Goal: Task Accomplishment & Management: Manage account settings

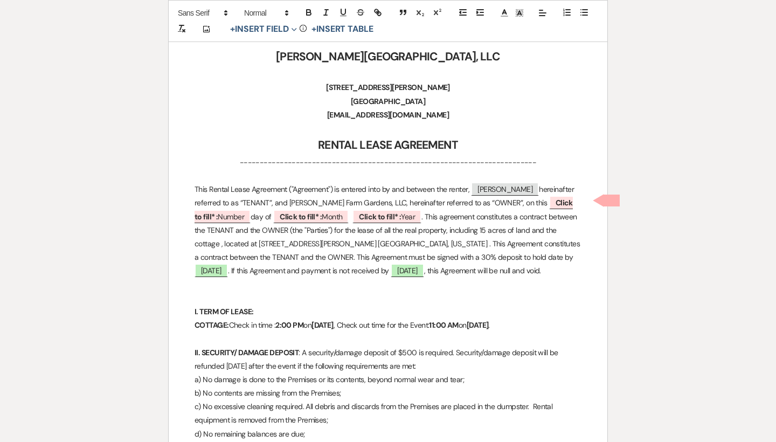
scroll to position [181, 0]
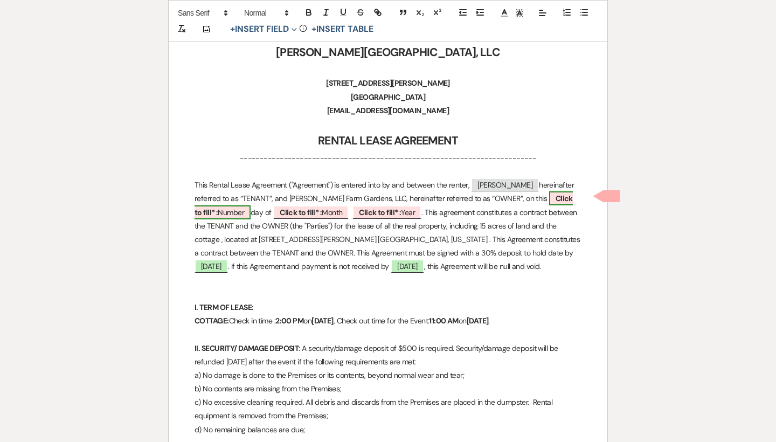
click at [539, 196] on b "Click to fill* :" at bounding box center [384, 204] width 378 height 23
select select "owner"
select select "Number"
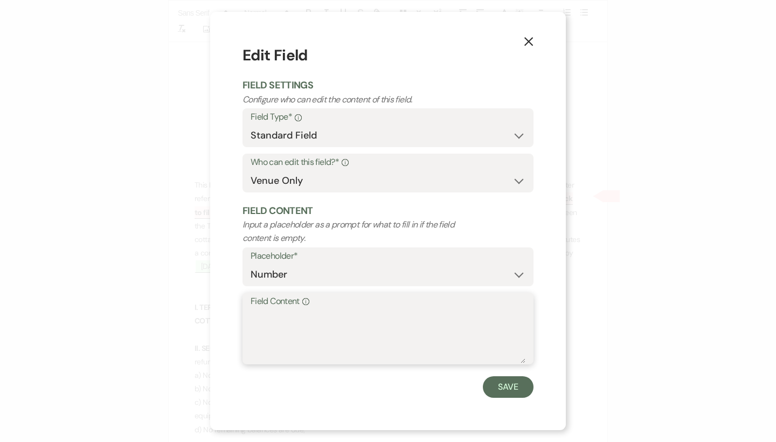
click at [333, 312] on textarea "Field Content Info" at bounding box center [388, 336] width 275 height 54
type textarea "14th"
click at [502, 386] on button "Save" at bounding box center [508, 387] width 51 height 22
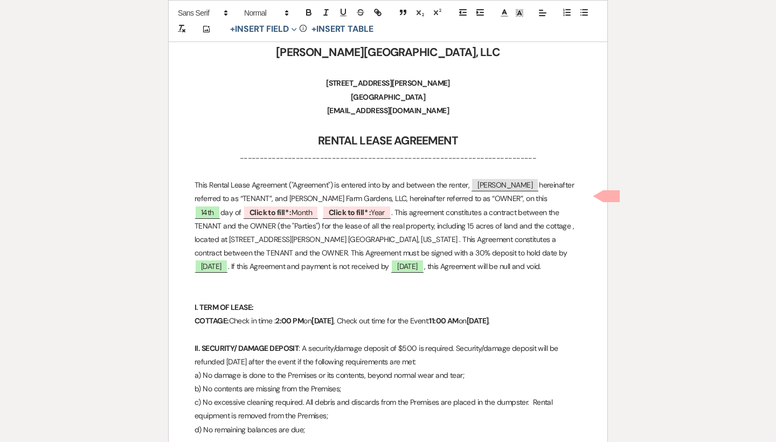
click at [230, 221] on p "This Rental Lease Agreement ("Agreement") is entered into by and between the re…" at bounding box center [388, 225] width 387 height 95
click at [250, 209] on b "Click to fill* :" at bounding box center [271, 213] width 42 height 10
select select "owner"
select select "custom_placeholder"
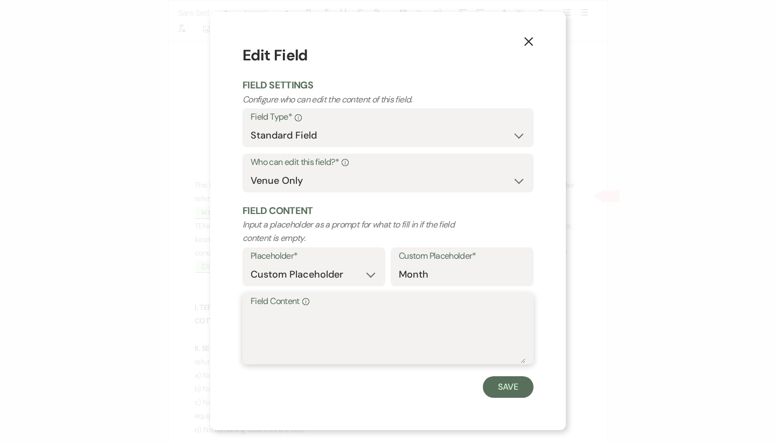
click at [276, 317] on textarea "Field Content Info" at bounding box center [388, 336] width 275 height 54
type textarea "October"
click at [501, 386] on button "Save" at bounding box center [508, 387] width 51 height 22
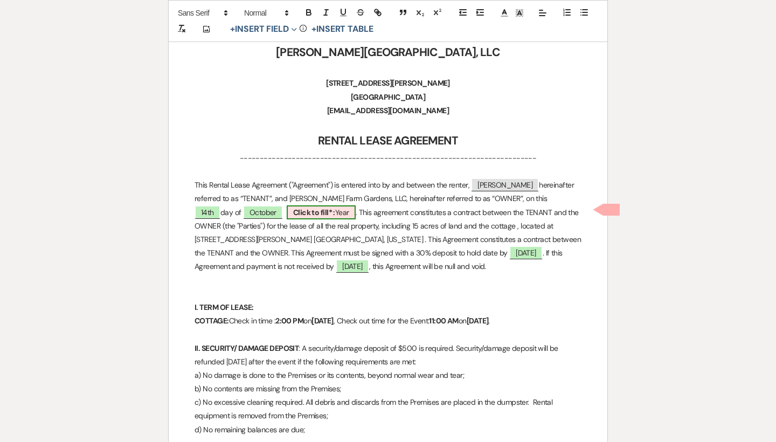
click at [293, 213] on b "Click to fill* :" at bounding box center [314, 213] width 42 height 10
select select "owner"
select select "custom_placeholder"
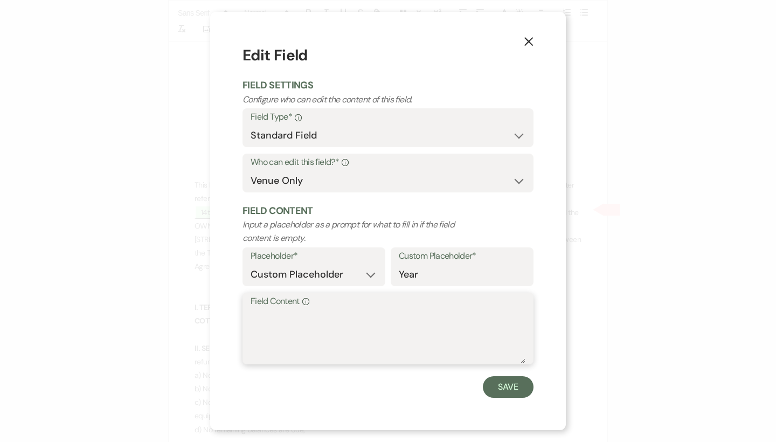
click at [278, 339] on textarea "Field Content Info" at bounding box center [388, 336] width 275 height 54
type textarea "2025"
click at [500, 385] on button "Save" at bounding box center [508, 387] width 51 height 22
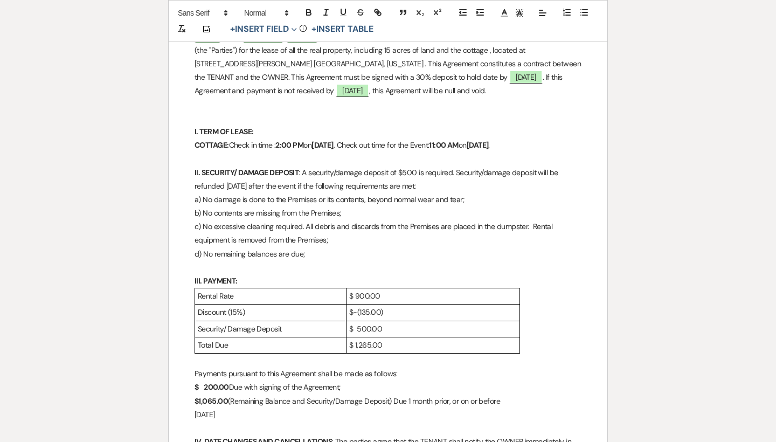
scroll to position [361, 0]
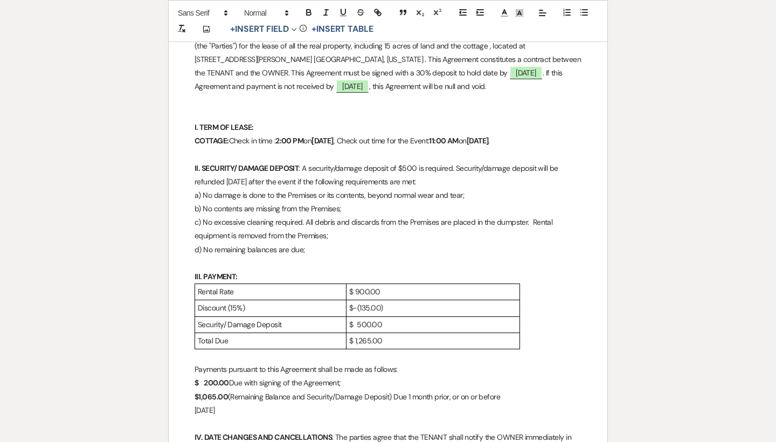
click at [489, 136] on strong "[DATE]" at bounding box center [478, 141] width 22 height 10
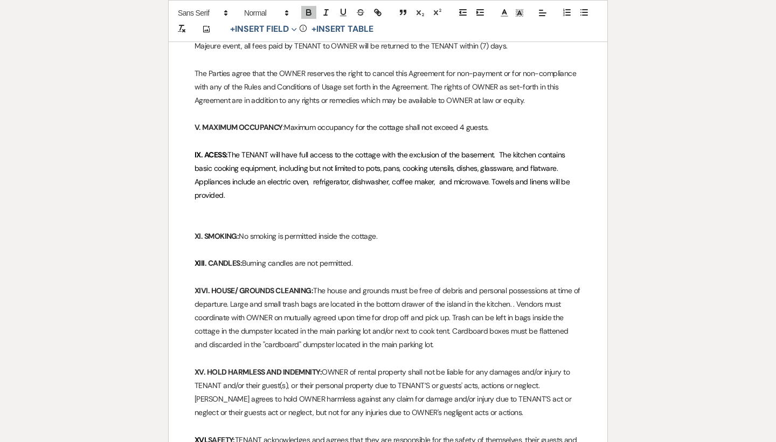
scroll to position [911, 0]
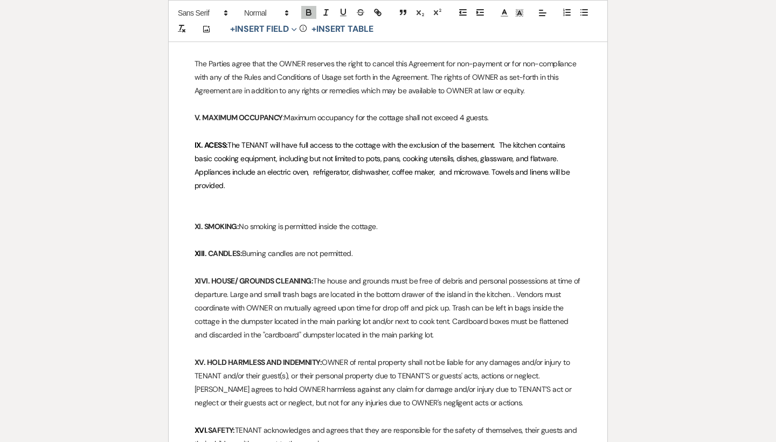
click at [199, 140] on strong "IX. ACESS:" at bounding box center [211, 145] width 33 height 10
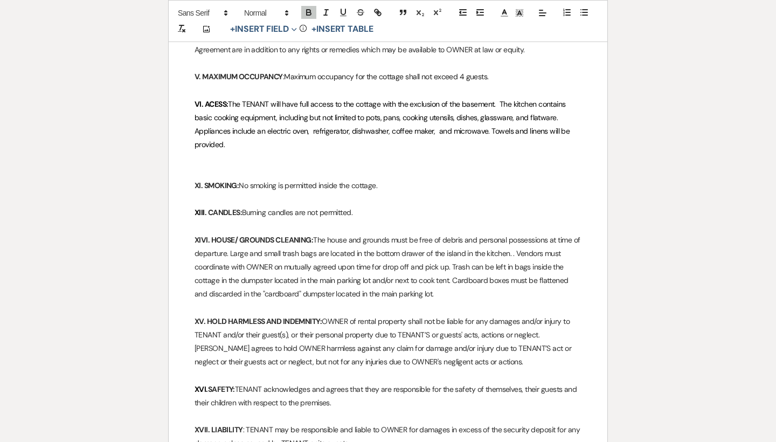
scroll to position [957, 0]
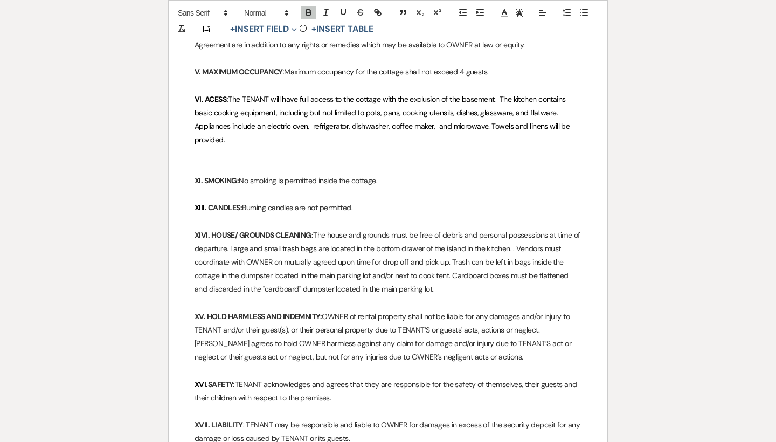
click at [198, 176] on strong "XI. SMOKING:" at bounding box center [217, 181] width 44 height 10
click at [199, 203] on strong "XIII" at bounding box center [200, 208] width 10 height 10
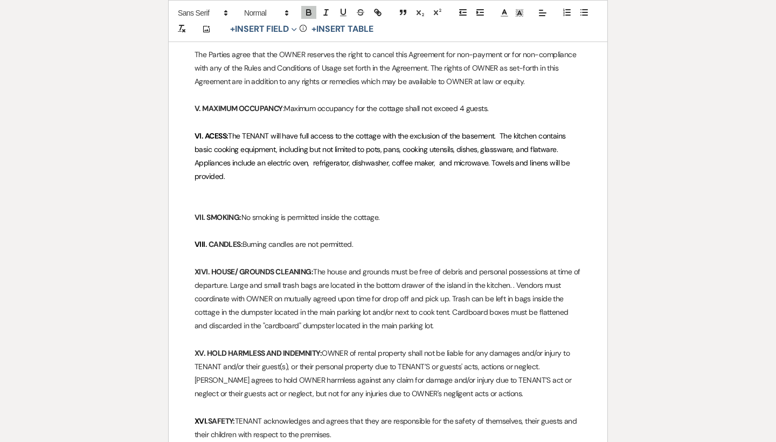
scroll to position [918, 0]
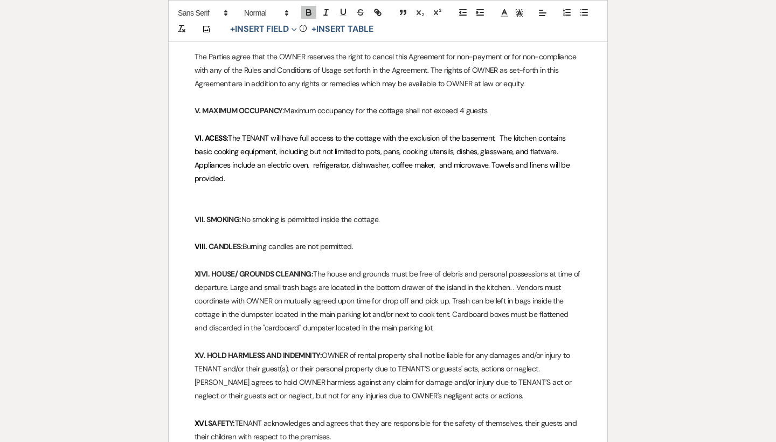
click at [218, 199] on p at bounding box center [388, 205] width 387 height 13
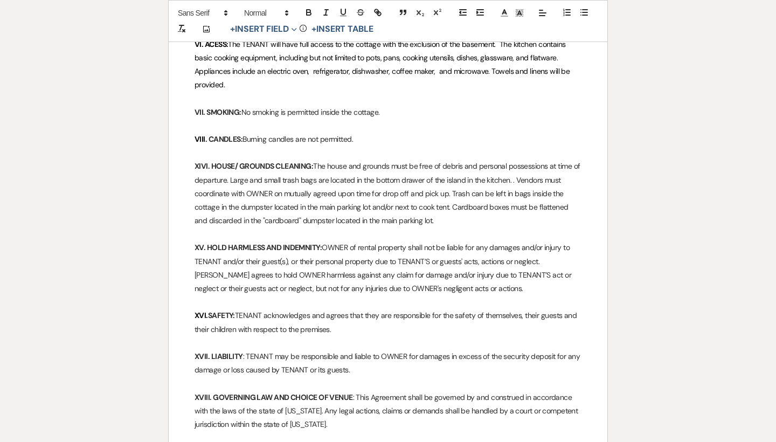
scroll to position [1017, 0]
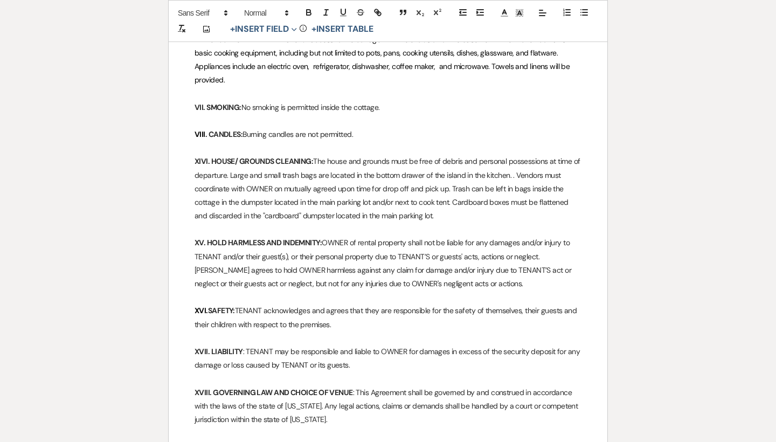
click at [206, 156] on strong "XIVI. HOUSE/ GROUNDS CLEANING:" at bounding box center [254, 161] width 119 height 10
drag, startPoint x: 282, startPoint y: 165, endPoint x: 240, endPoint y: 163, distance: 42.1
click at [240, 163] on p "IX. HOUSE/ GROUNDS CLEANING: The house and grounds must be free of debris and p…" at bounding box center [388, 189] width 387 height 68
drag, startPoint x: 458, startPoint y: 164, endPoint x: 324, endPoint y: 164, distance: 133.7
click at [324, 164] on p "IX. HOUSE/ GROUNDS CLEANING: The house and grounds must be free of debris and p…" at bounding box center [388, 189] width 387 height 68
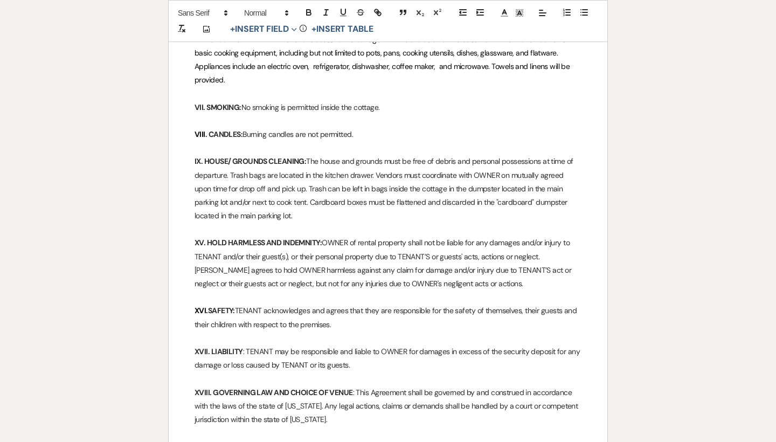
click at [495, 165] on p "IX. HOUSE/ GROUNDS CLEANING: The house and grounds must be free of debris and p…" at bounding box center [388, 189] width 387 height 68
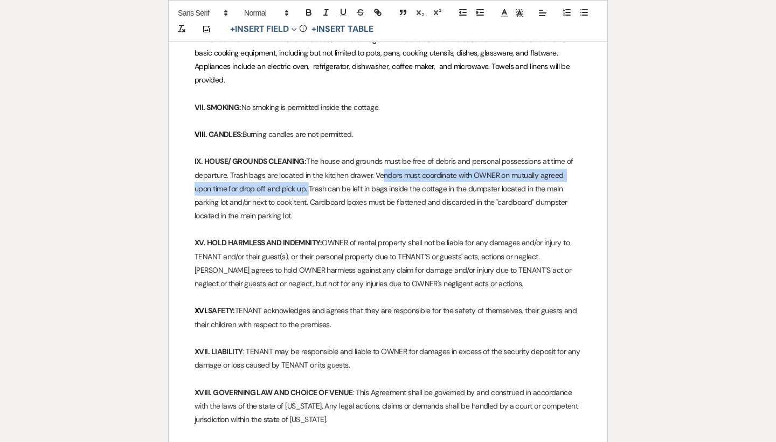
drag, startPoint x: 289, startPoint y: 178, endPoint x: 382, endPoint y: 164, distance: 93.8
click at [382, 164] on p "IX. HOUSE/ GROUNDS CLEANING: The house and grounds must be free of debris and p…" at bounding box center [388, 189] width 387 height 68
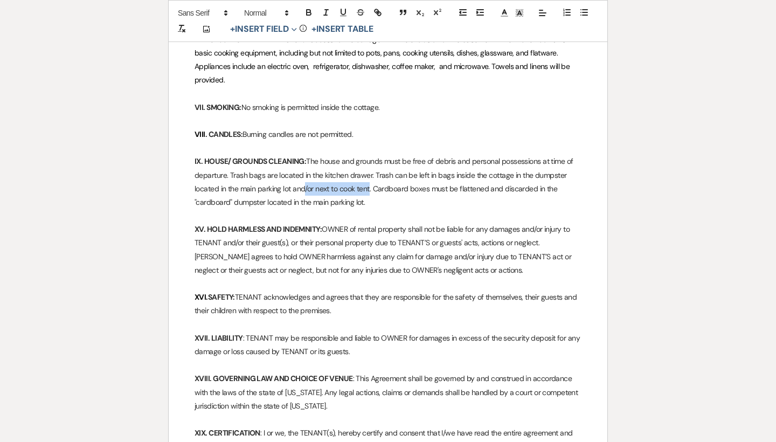
drag, startPoint x: 370, startPoint y: 178, endPoint x: 303, endPoint y: 178, distance: 66.3
click at [303, 178] on p "IX. HOUSE/ GROUNDS CLEANING: The house and grounds must be free of debris and p…" at bounding box center [388, 182] width 387 height 54
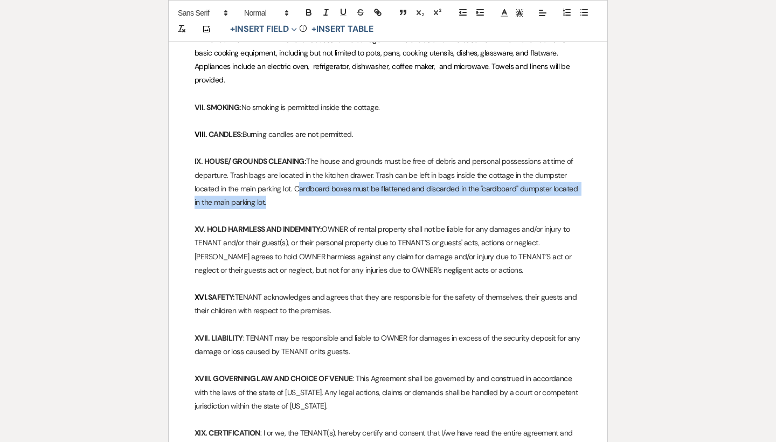
drag, startPoint x: 322, startPoint y: 192, endPoint x: 297, endPoint y: 180, distance: 28.2
click at [297, 180] on p "IX. HOUSE/ GROUNDS CLEANING: The house and grounds must be free of debris and p…" at bounding box center [388, 182] width 387 height 54
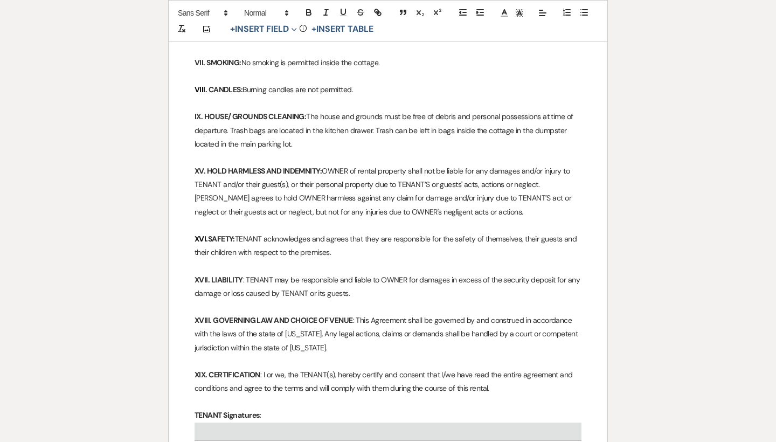
scroll to position [1062, 0]
click at [203, 165] on strong "XV. HOLD HARMLESS AND INDEMNITY:" at bounding box center [258, 170] width 127 height 10
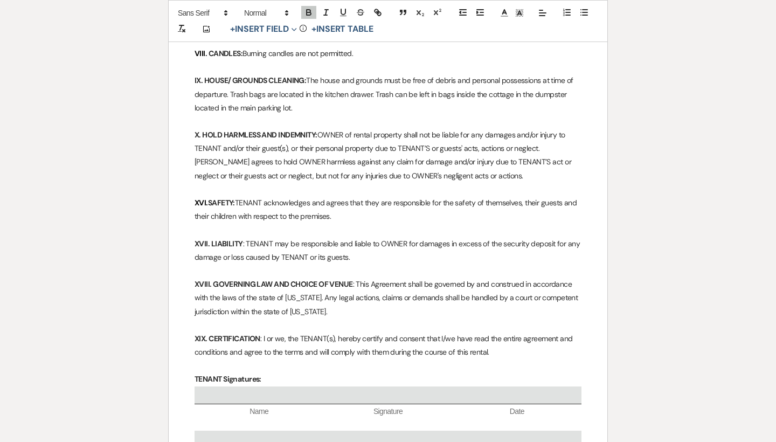
scroll to position [1101, 0]
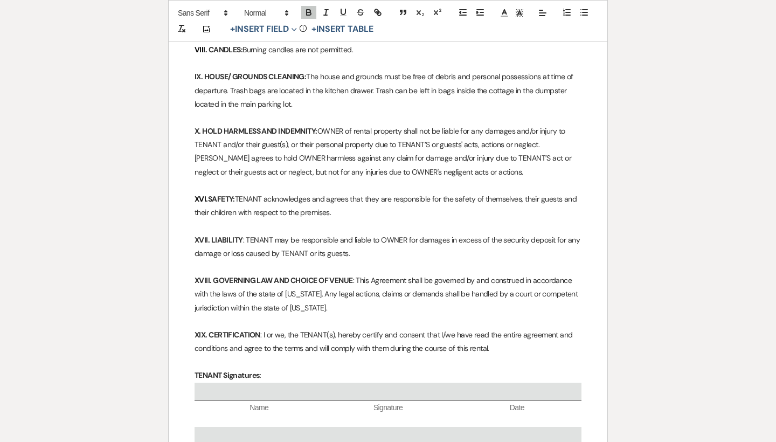
click at [204, 194] on strong "XVI." at bounding box center [201, 199] width 13 height 10
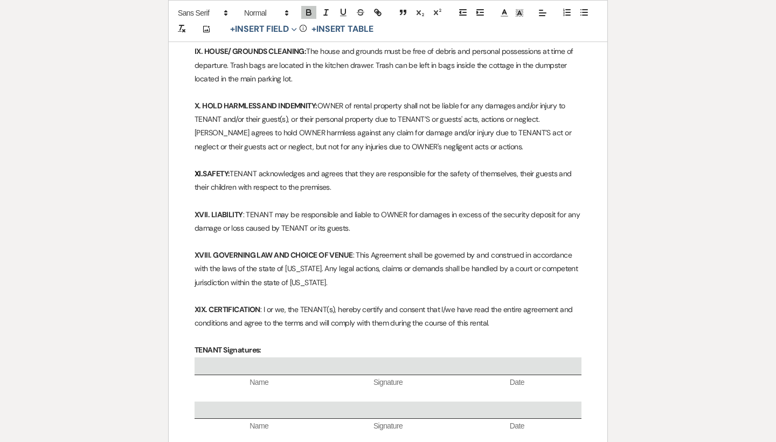
click at [202, 210] on strong "XVII. LIABILITY" at bounding box center [219, 215] width 49 height 10
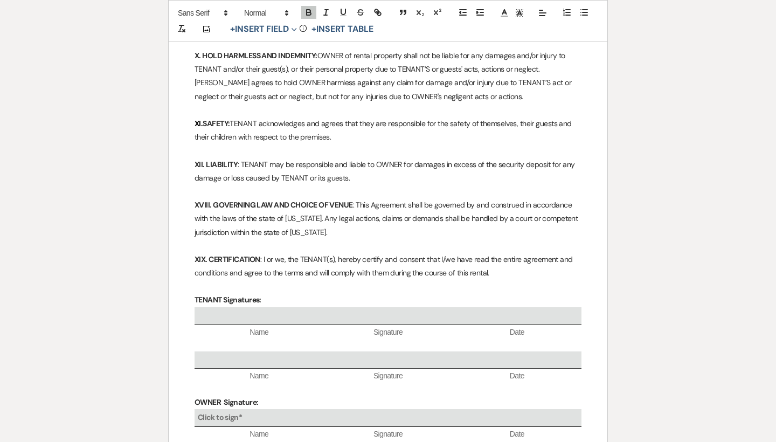
scroll to position [1181, 0]
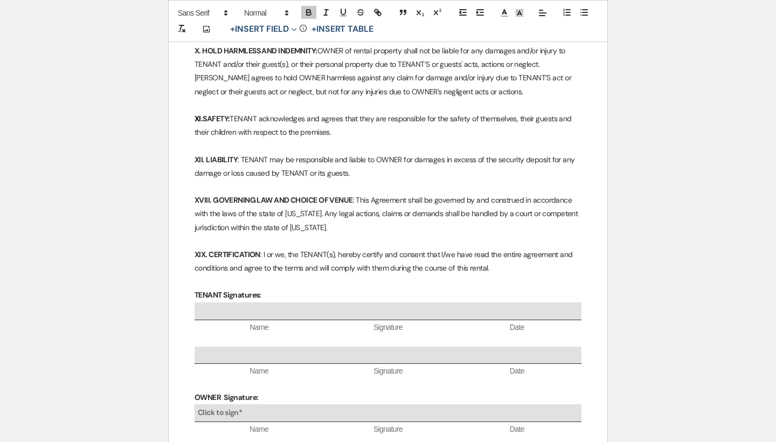
click at [203, 195] on strong "XVIII. GOVERNING LAW AND CHOICE OF VENUE" at bounding box center [274, 200] width 158 height 10
click at [203, 250] on strong "XIX. CERTIFICATION" at bounding box center [228, 255] width 66 height 10
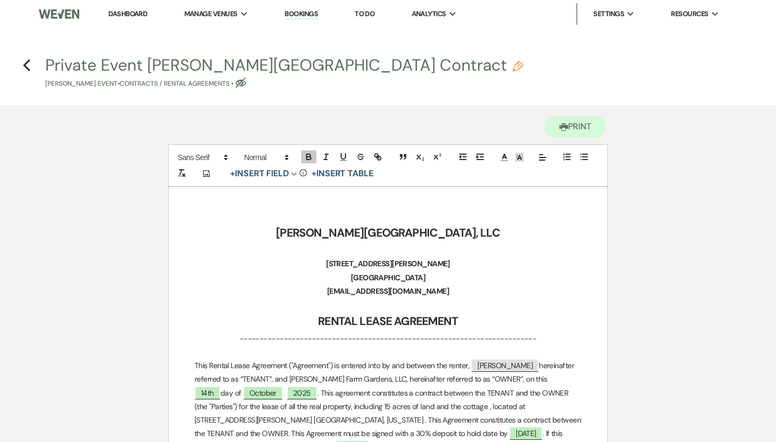
scroll to position [0, 0]
click at [513, 64] on use "button" at bounding box center [518, 66] width 11 height 11
select select "10"
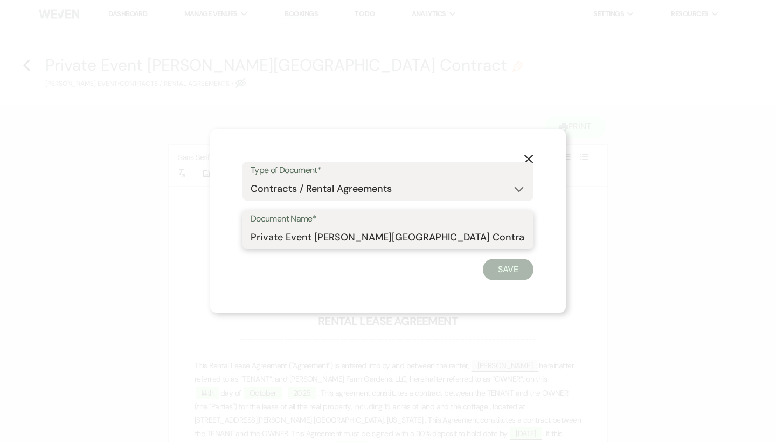
drag, startPoint x: 313, startPoint y: 236, endPoint x: 223, endPoint y: 240, distance: 90.1
click at [223, 240] on div "X Type of Document* Special Event Insurance Vendor Certificate of Insurance Con…" at bounding box center [388, 220] width 356 height 183
click at [345, 236] on input "[PERSON_NAME][GEOGRAPHIC_DATA] Contract" at bounding box center [388, 237] width 275 height 21
type input "[PERSON_NAME][GEOGRAPHIC_DATA] Cottage Rental Contract"
click at [494, 263] on button "Save" at bounding box center [508, 270] width 51 height 22
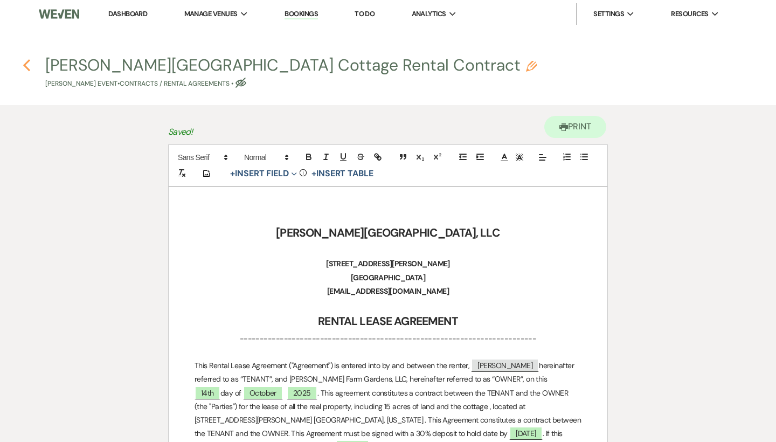
click at [27, 64] on icon "Previous" at bounding box center [27, 65] width 8 height 13
select select "6"
select select "5"
select select "13"
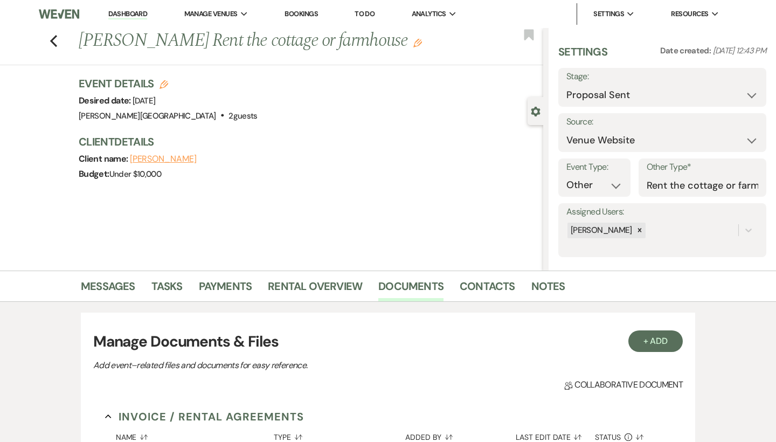
scroll to position [278, 0]
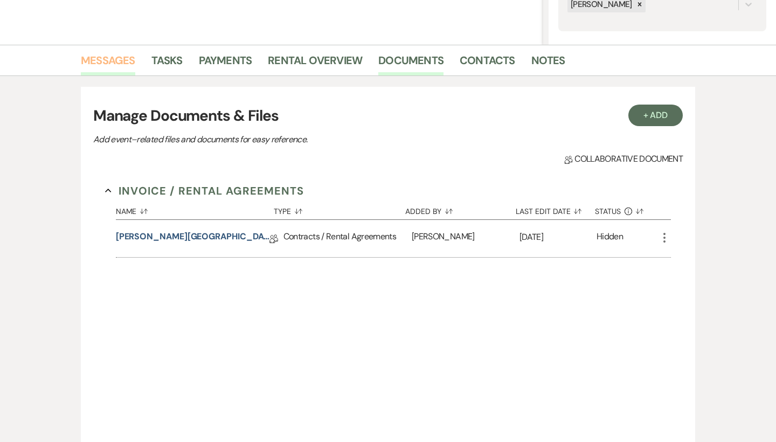
click at [117, 61] on link "Messages" at bounding box center [108, 64] width 54 height 24
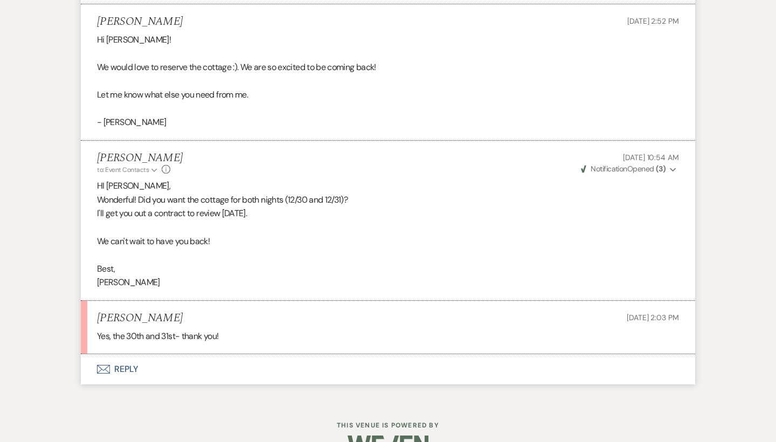
click at [131, 354] on button "Envelope Reply" at bounding box center [388, 369] width 614 height 30
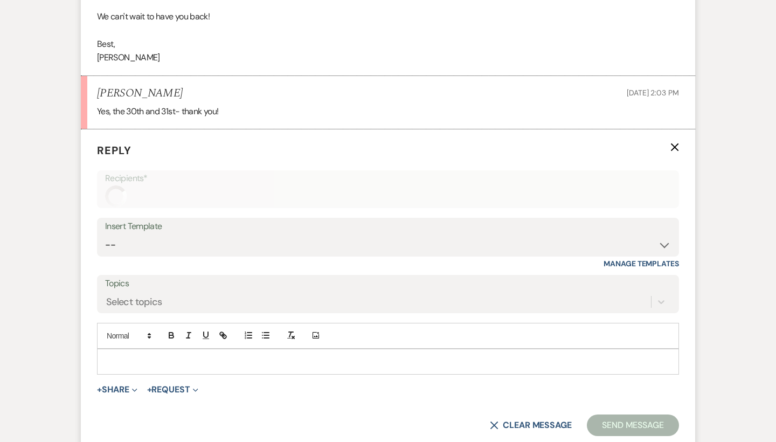
scroll to position [1102, 0]
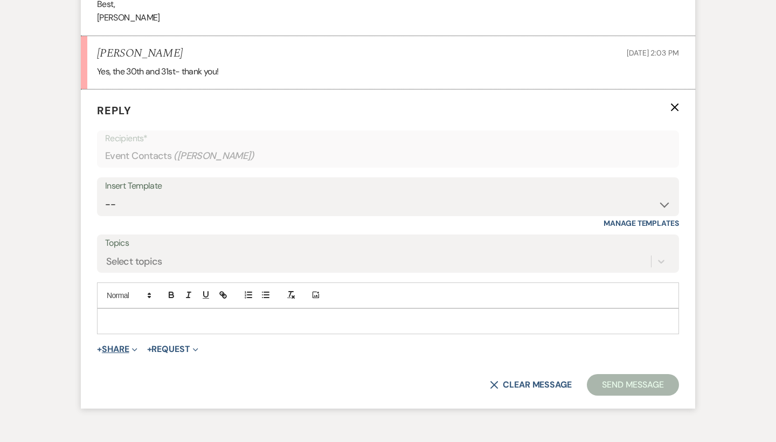
click at [125, 345] on button "+ Share Expand" at bounding box center [117, 349] width 40 height 9
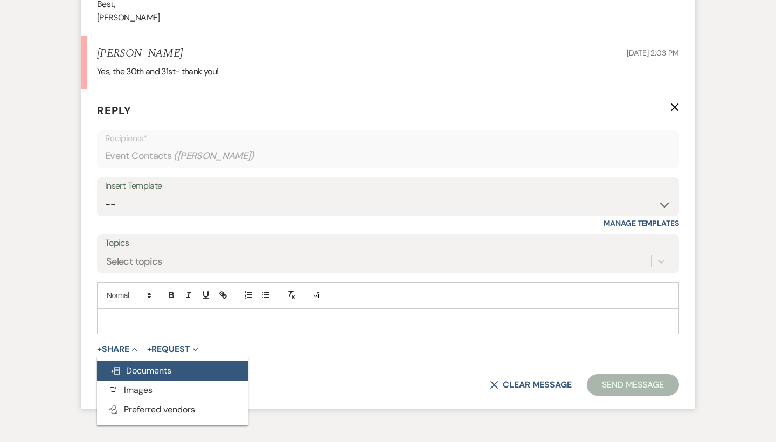
click at [136, 365] on span "Doc Upload Documents" at bounding box center [140, 370] width 61 height 11
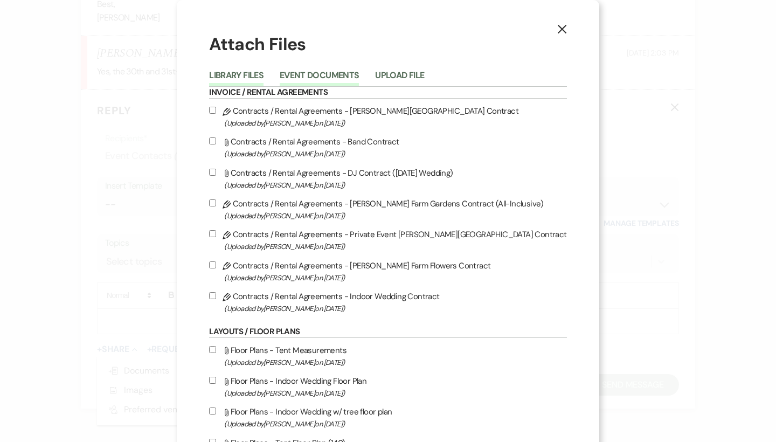
click at [353, 72] on button "Event Documents" at bounding box center [319, 78] width 79 height 15
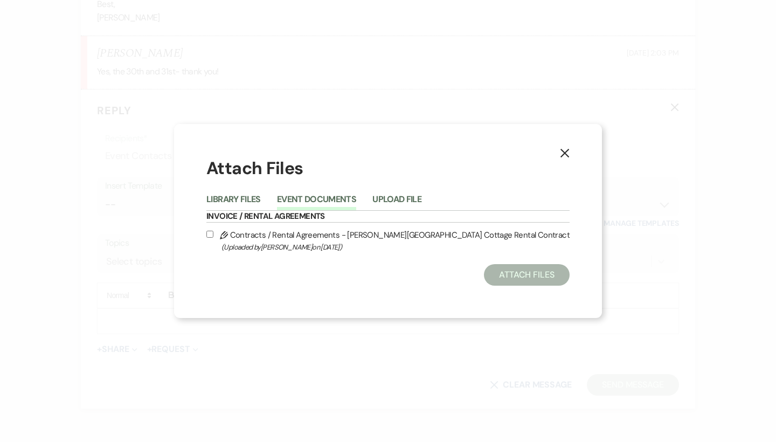
click at [319, 232] on label "Pencil Contracts / Rental Agreements - [PERSON_NAME][GEOGRAPHIC_DATA] Cottage R…" at bounding box center [387, 240] width 363 height 25
click at [213, 232] on input "Pencil Contracts / Rental Agreements - [PERSON_NAME][GEOGRAPHIC_DATA] Cottage R…" at bounding box center [209, 234] width 7 height 7
checkbox input "true"
click at [493, 280] on button "Attach Files" at bounding box center [527, 275] width 86 height 22
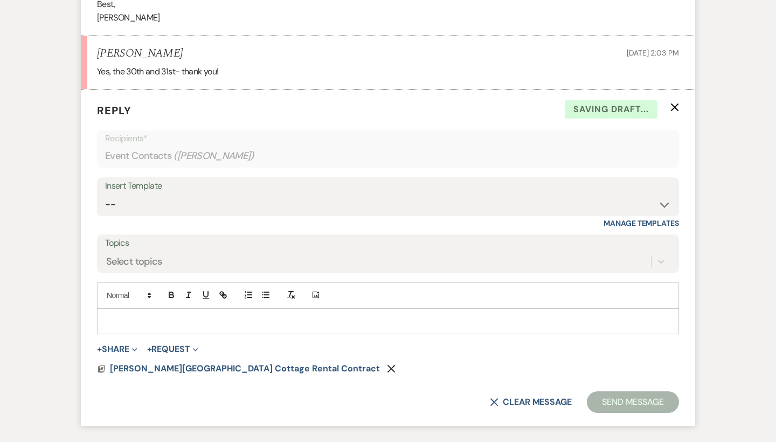
click at [188, 315] on p at bounding box center [388, 321] width 565 height 12
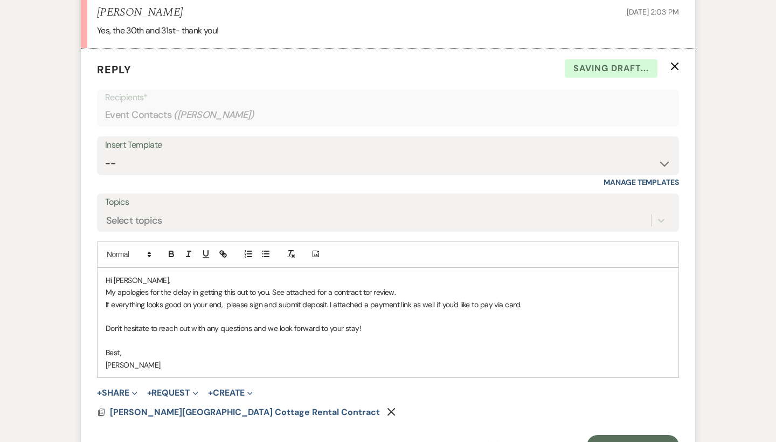
scroll to position [1226, 0]
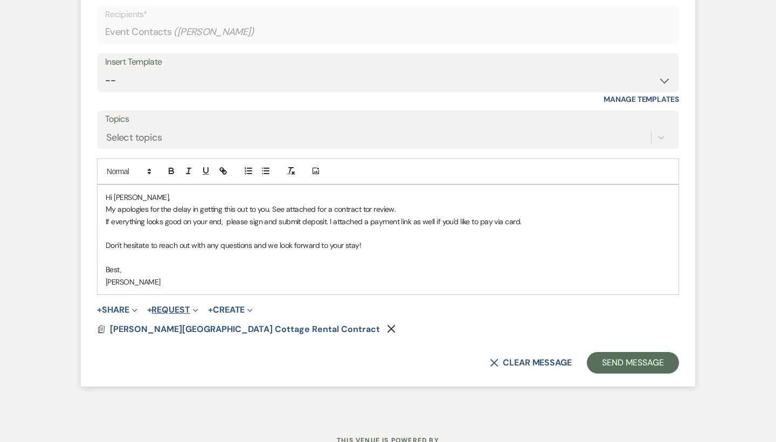
click at [166, 306] on button "+ Request Expand" at bounding box center [172, 310] width 51 height 9
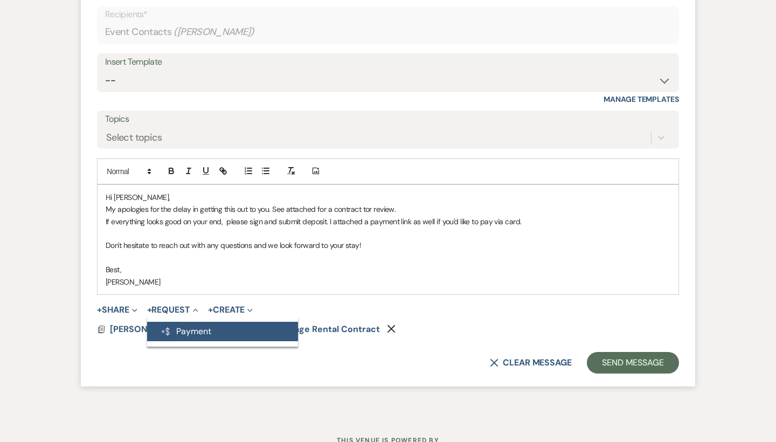
click at [174, 322] on button "Generate Payment Payment" at bounding box center [222, 331] width 151 height 19
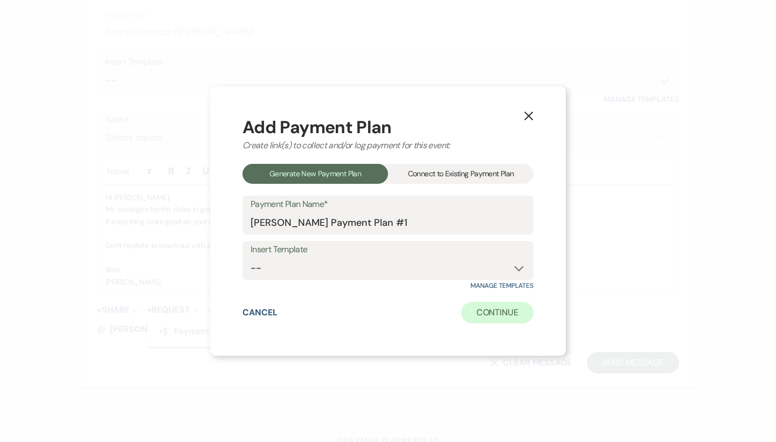
click at [490, 314] on button "Continue" at bounding box center [497, 313] width 72 height 22
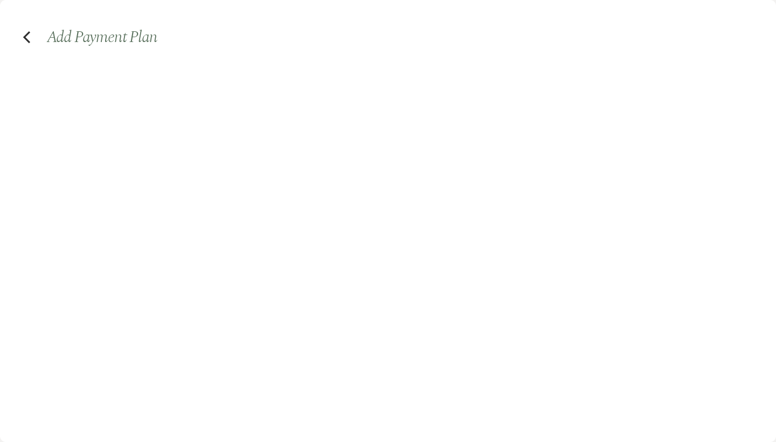
select select "2"
select select "percentage"
select select "false"
select select "client"
select select "weeks"
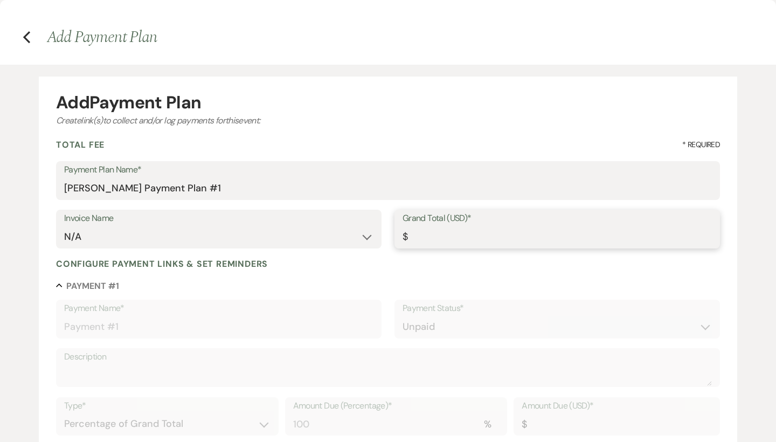
click at [431, 240] on input "Grand Total (USD)*" at bounding box center [557, 236] width 309 height 21
type input "2"
type input "2.00"
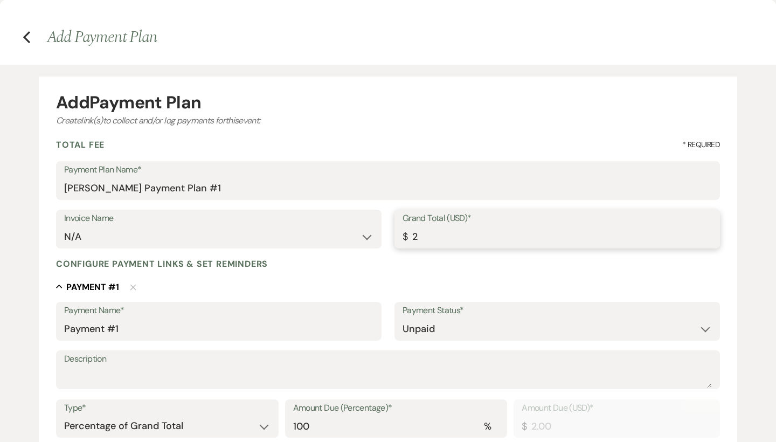
type input "20"
type input "20.00"
type input "200"
type input "200.00"
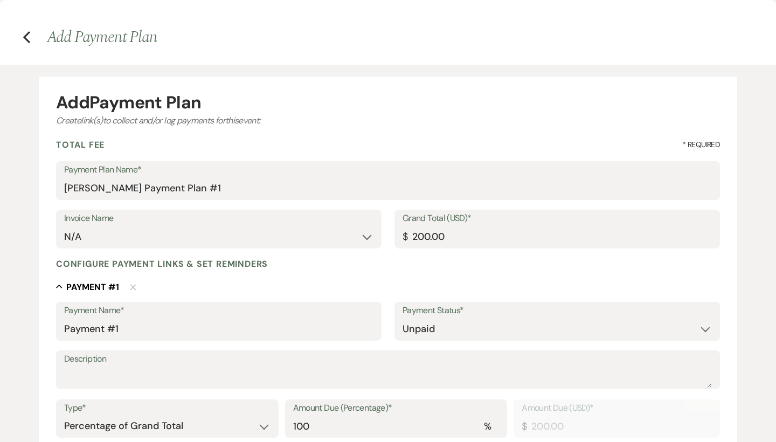
click at [411, 263] on div "Configure payment links & set reminders" at bounding box center [388, 263] width 664 height 11
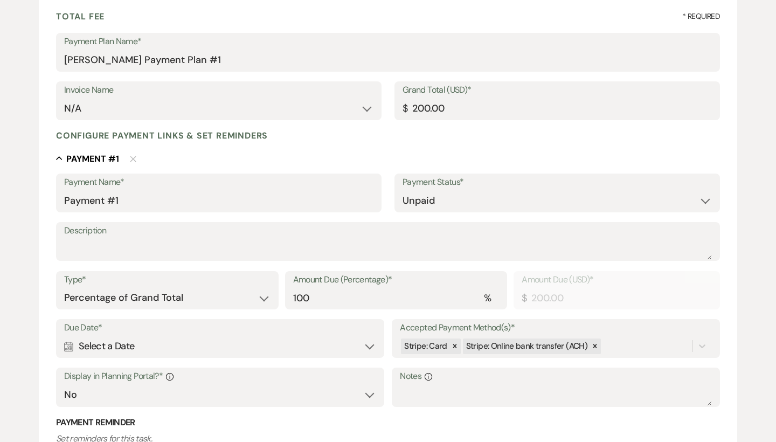
scroll to position [129, 0]
click at [281, 335] on div "Calendar Select a Date Expand" at bounding box center [220, 345] width 312 height 21
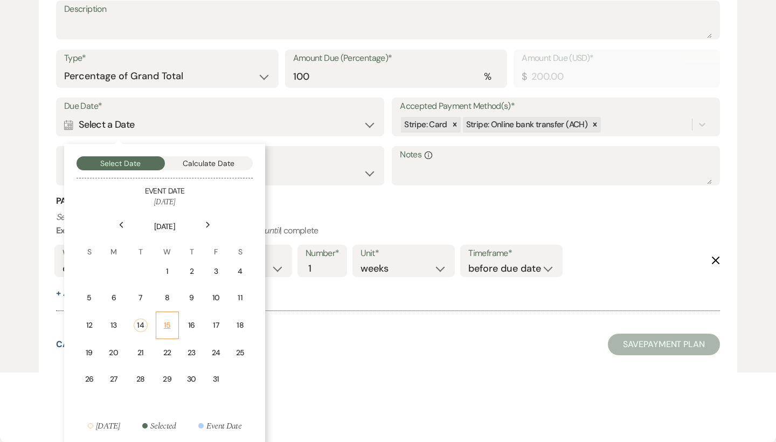
scroll to position [349, 0]
click at [143, 374] on div "28" at bounding box center [141, 379] width 14 height 11
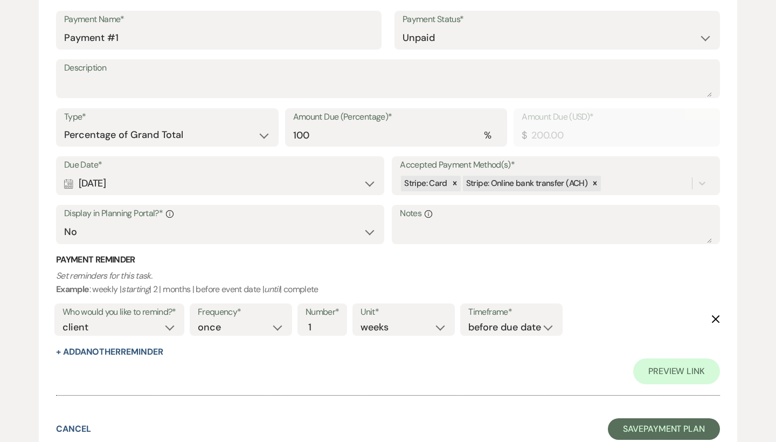
scroll to position [291, 0]
click at [646, 419] on button "Save Payment Plan" at bounding box center [664, 430] width 112 height 22
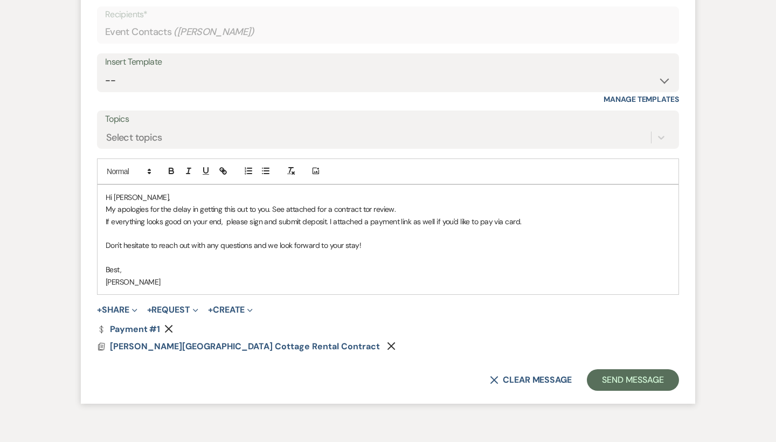
click at [302, 216] on p "If everything looks good on your end, please sign and submit deposit. I attache…" at bounding box center [388, 222] width 565 height 12
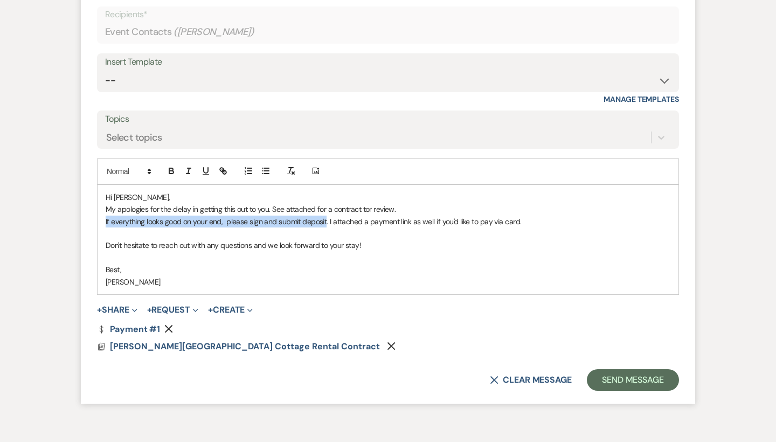
drag, startPoint x: 325, startPoint y: 193, endPoint x: 101, endPoint y: 196, distance: 223.7
click at [101, 196] on div "Hi [PERSON_NAME], My apologies for the delay in getting this out to you. See at…" at bounding box center [388, 239] width 581 height 109
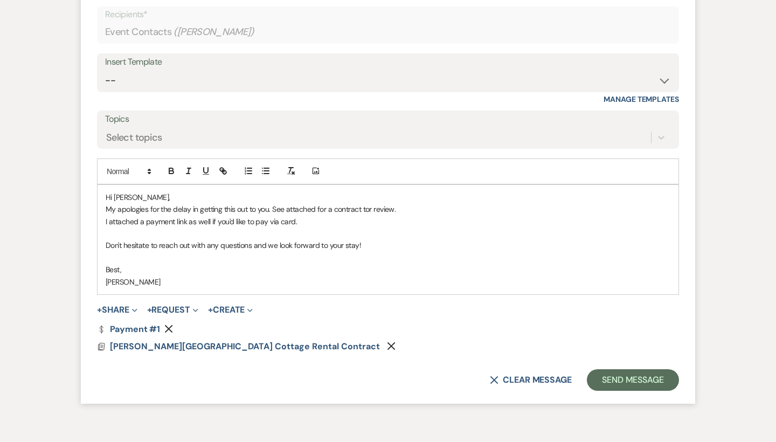
click at [268, 227] on p at bounding box center [388, 233] width 565 height 12
click at [268, 216] on p "I attached a payment link as well if you'd like to pay via card." at bounding box center [388, 222] width 565 height 12
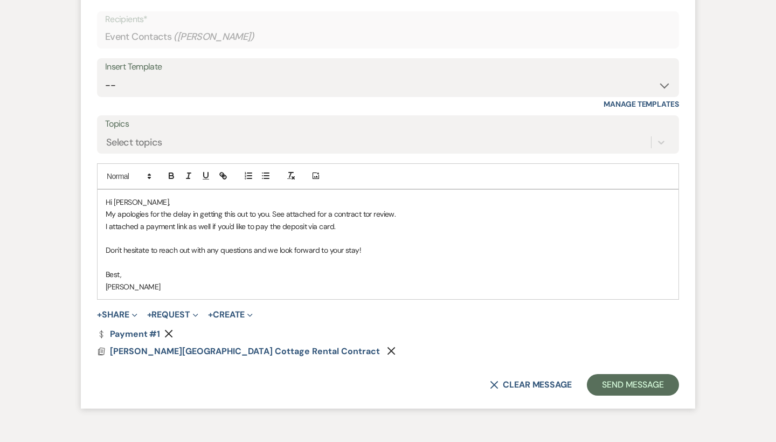
scroll to position [1237, 0]
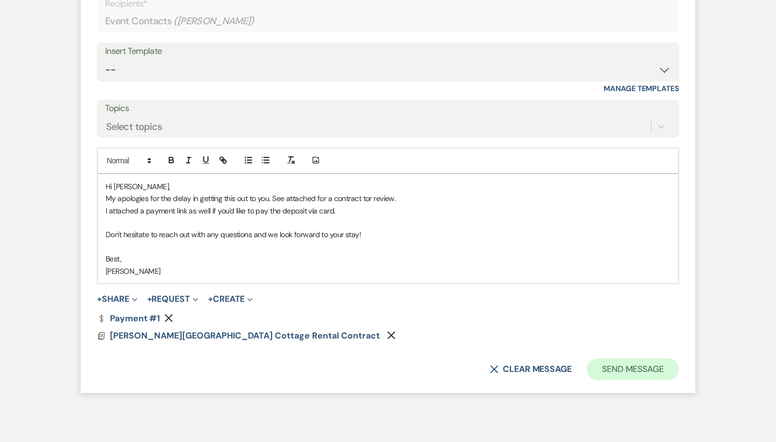
click at [624, 358] on button "Send Message" at bounding box center [633, 369] width 92 height 22
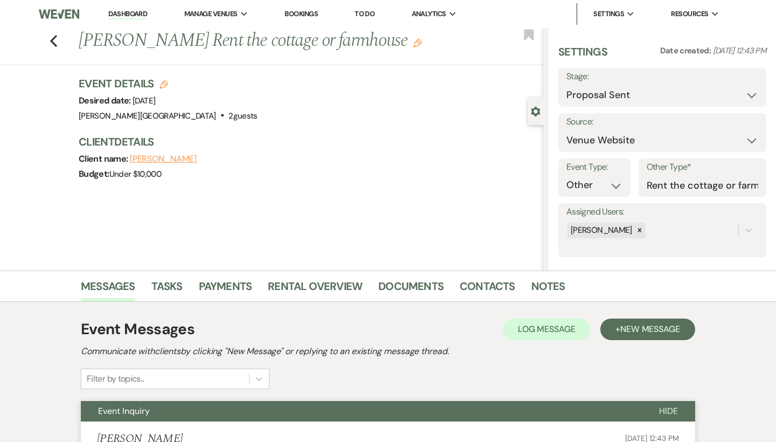
scroll to position [0, 0]
